Goal: Check status

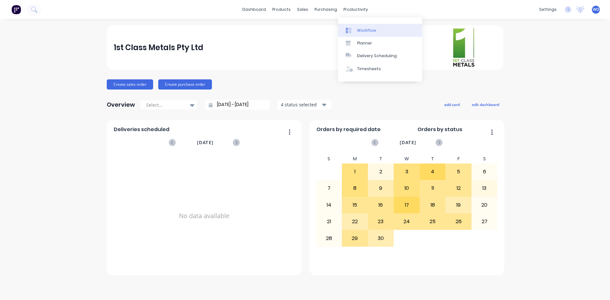
click at [372, 25] on link "Workflow" at bounding box center [380, 30] width 84 height 13
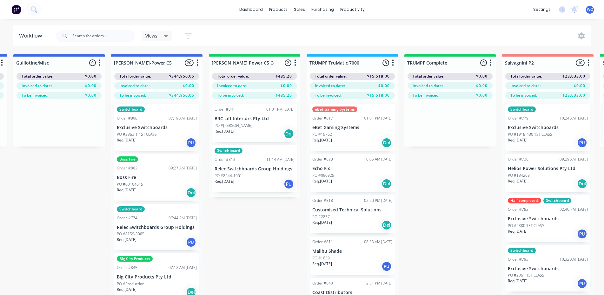
scroll to position [0, 491]
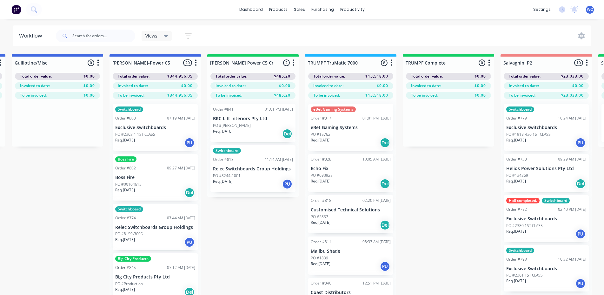
click at [228, 128] on p "Req. [DATE]" at bounding box center [223, 131] width 20 height 6
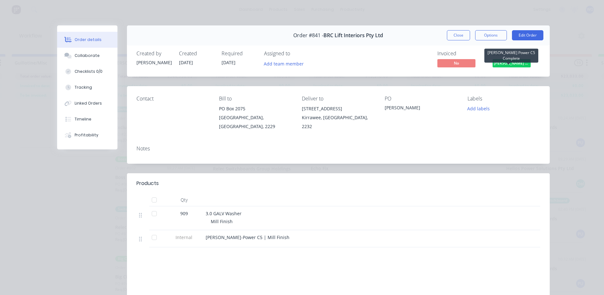
click at [522, 64] on span "[PERSON_NAME] Power C5 C..." at bounding box center [512, 63] width 38 height 8
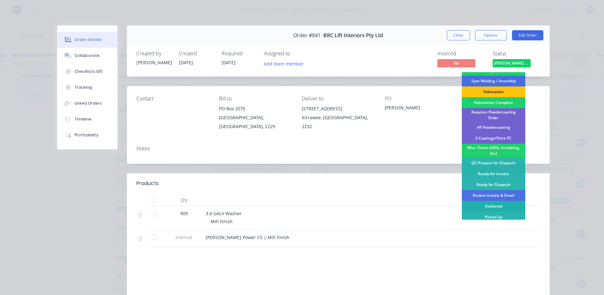
scroll to position [32, 0]
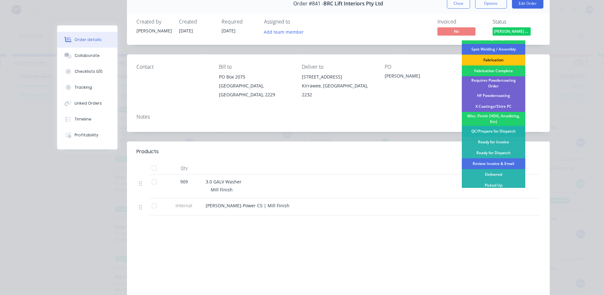
click at [500, 132] on div "QC/Prepare for Dispatch" at bounding box center [493, 131] width 63 height 11
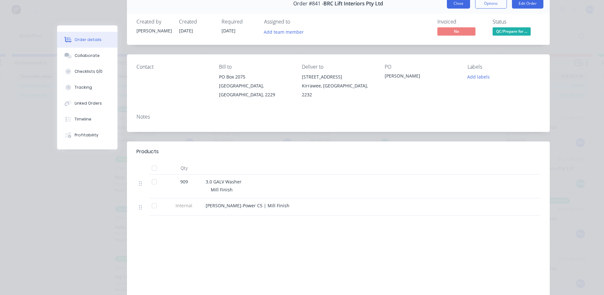
click at [456, 4] on button "Close" at bounding box center [458, 3] width 23 height 10
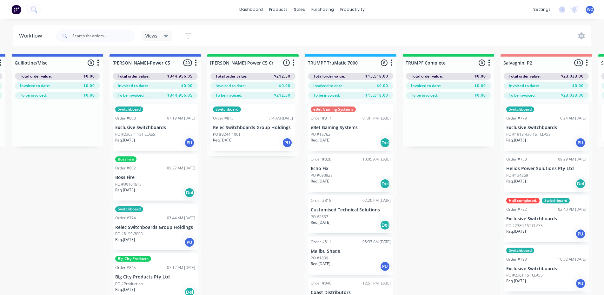
click at [265, 140] on div "Req. [DATE] PU" at bounding box center [253, 142] width 80 height 11
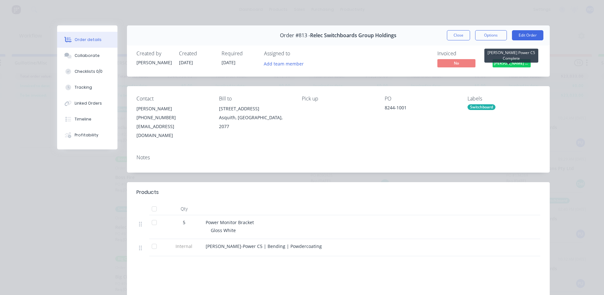
click at [515, 66] on span "[PERSON_NAME] Power C5 C..." at bounding box center [512, 63] width 38 height 8
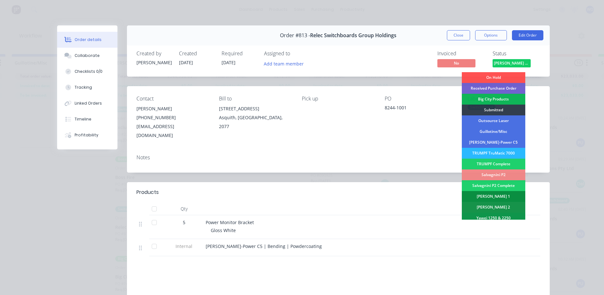
click at [498, 193] on div "[PERSON_NAME] 1" at bounding box center [493, 196] width 63 height 11
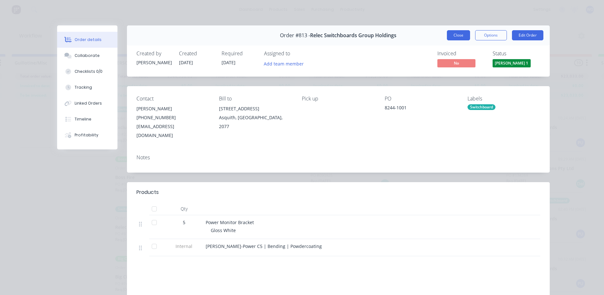
click at [463, 39] on button "Close" at bounding box center [458, 35] width 23 height 10
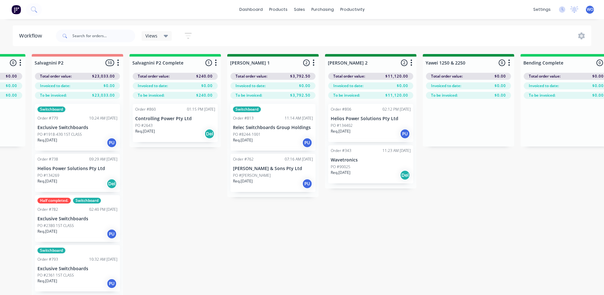
scroll to position [0, 971]
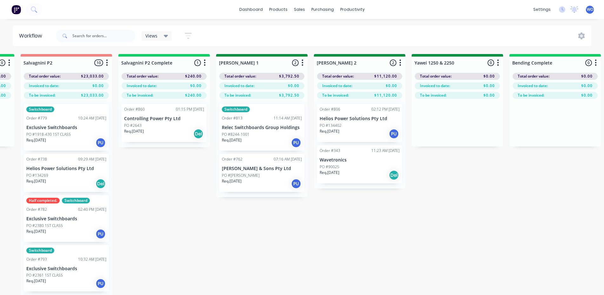
click at [192, 139] on div "Order #860 01:15 PM [DATE] Controlling Power Pty Ltd PO #2643 Req. [DATE] Del" at bounding box center [164, 123] width 85 height 38
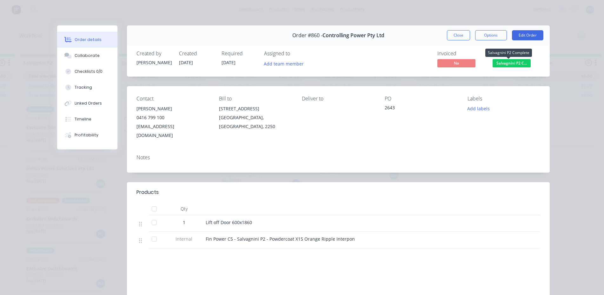
click at [516, 66] on span "Salvagnini P2 C..." at bounding box center [512, 63] width 38 height 8
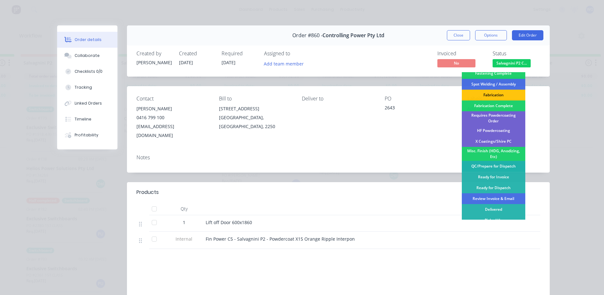
scroll to position [148, 0]
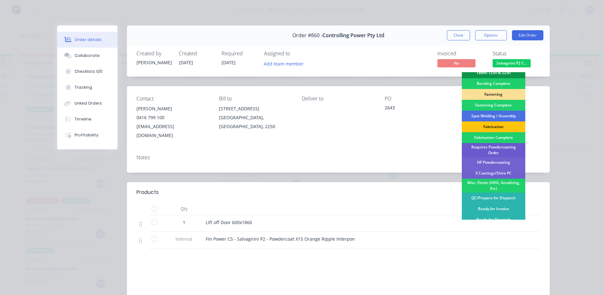
click at [500, 145] on div "Requires Powdercoating Order" at bounding box center [493, 150] width 63 height 14
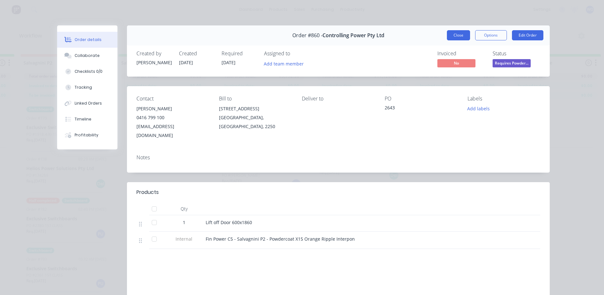
click at [458, 37] on button "Close" at bounding box center [458, 35] width 23 height 10
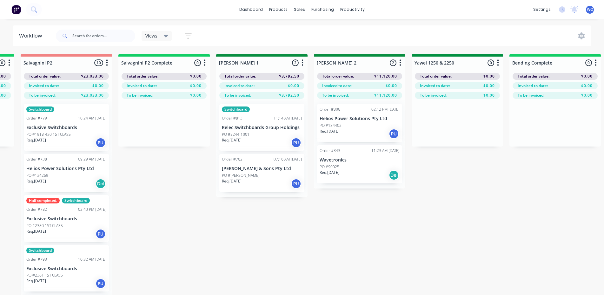
drag, startPoint x: 436, startPoint y: 230, endPoint x: 403, endPoint y: 249, distance: 38.6
click at [436, 230] on div "On Hold 5 Status colour #FF4949 hex #FF4949 Save Cancel Notifications Email SMS…" at bounding box center [474, 185] width 2900 height 263
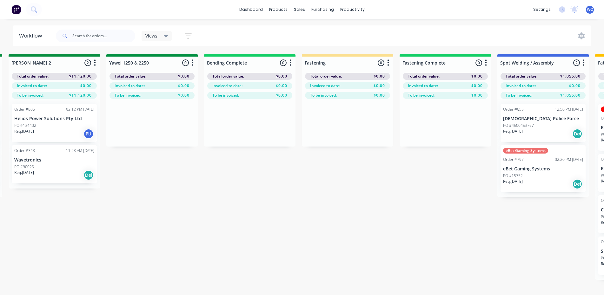
scroll to position [0, 1282]
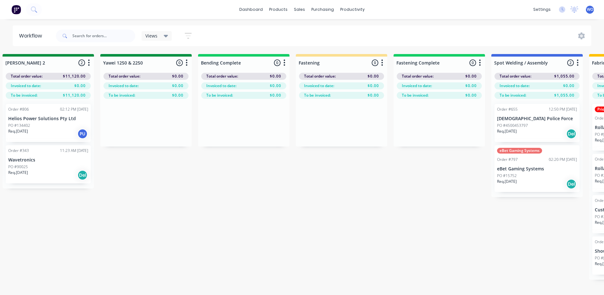
click at [400, 215] on div "On Hold 5 Status colour #FF4949 hex #FF4949 Save Cancel Notifications Email SMS…" at bounding box center [163, 185] width 2900 height 263
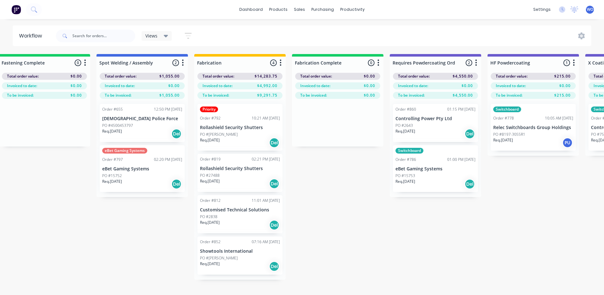
scroll to position [0, 1679]
click at [126, 177] on div "PO #15752" at bounding box center [141, 176] width 80 height 6
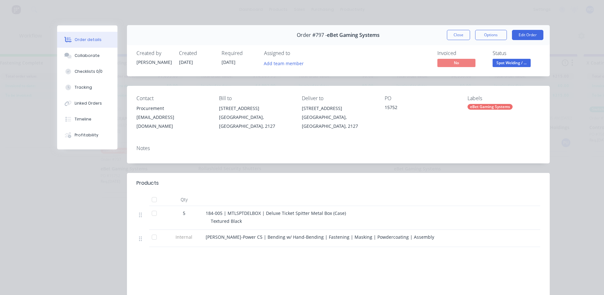
scroll to position [0, 0]
click at [457, 38] on button "Close" at bounding box center [458, 35] width 23 height 10
